Goal: Task Accomplishment & Management: Manage account settings

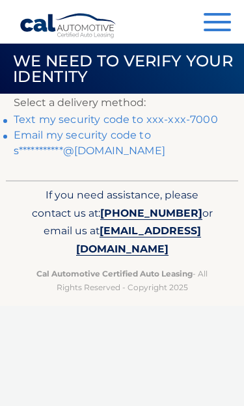
click at [197, 123] on link "Text my security code to xxx-xxx-7000" at bounding box center [116, 119] width 204 height 12
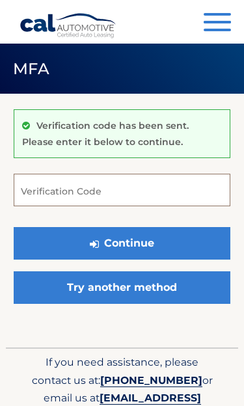
click at [169, 186] on input "Verification Code" at bounding box center [122, 190] width 217 height 33
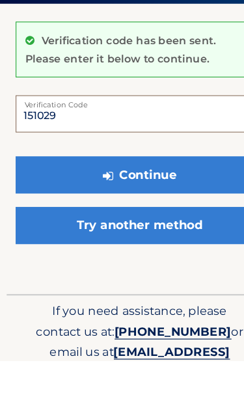
type input "151029"
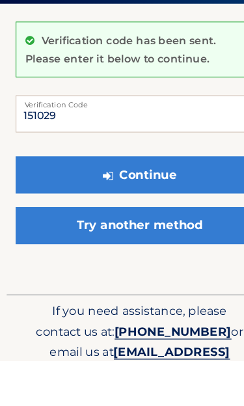
click at [168, 227] on button "Continue" at bounding box center [122, 243] width 217 height 33
click at [171, 227] on button "Continue" at bounding box center [122, 243] width 217 height 33
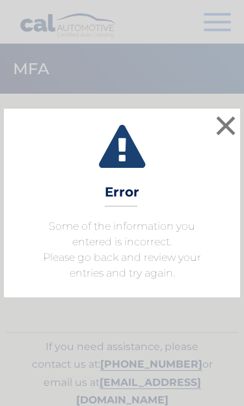
click at [234, 128] on button "×" at bounding box center [226, 126] width 26 height 26
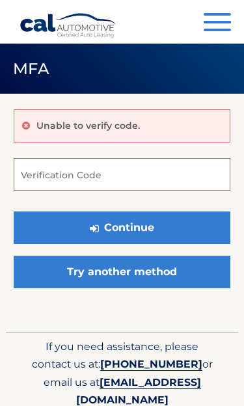
click at [185, 171] on input "Verification Code" at bounding box center [122, 174] width 217 height 33
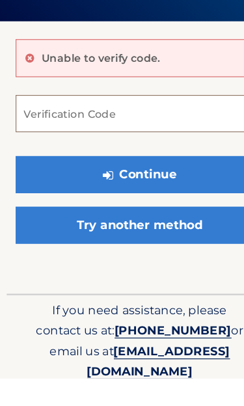
scroll to position [23, 0]
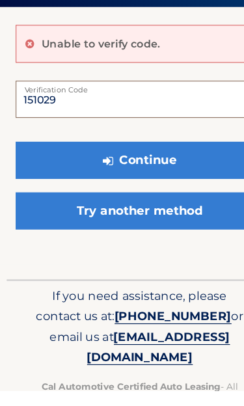
type input "151029"
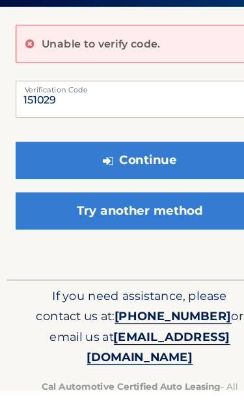
click at [148, 188] on button "Continue" at bounding box center [122, 204] width 217 height 33
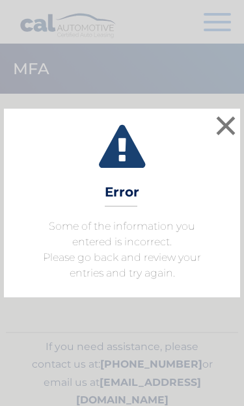
click at [232, 127] on button "×" at bounding box center [226, 126] width 26 height 26
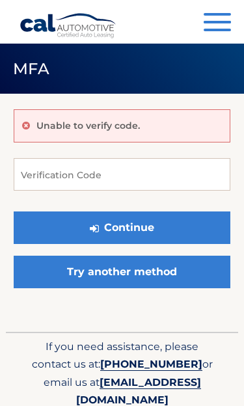
click at [175, 278] on link "Try another method" at bounding box center [122, 272] width 217 height 33
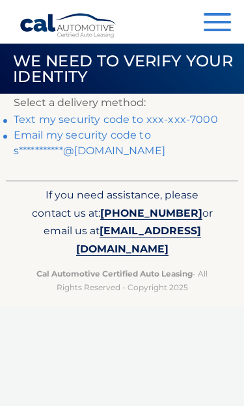
click at [179, 232] on span "[EMAIL_ADDRESS][DOMAIN_NAME]" at bounding box center [138, 240] width 125 height 31
